Goal: Task Accomplishment & Management: Manage account settings

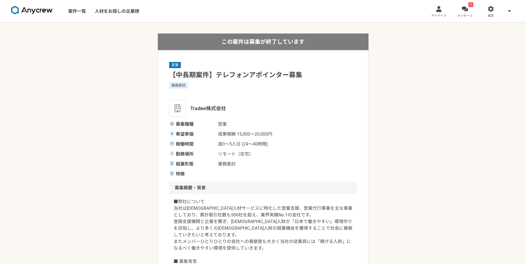
click at [468, 10] on link "1 メッセージ" at bounding box center [465, 11] width 26 height 22
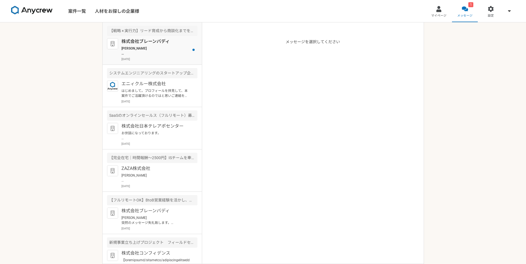
click at [156, 52] on p "[PERSON_NAME] 突然のメッセージ失礼致します。 株式会社ブレーンバディ採用担当の[PERSON_NAME]と申します。 今回ご経歴を拝見し、お客様…" at bounding box center [155, 51] width 68 height 10
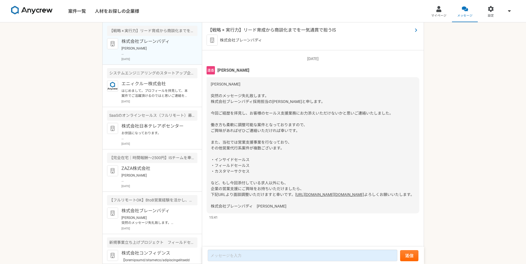
click at [282, 29] on span "【戦略 × 実行力】リード育成から商談化までを一気通貫で担うIS" at bounding box center [310, 30] width 205 height 7
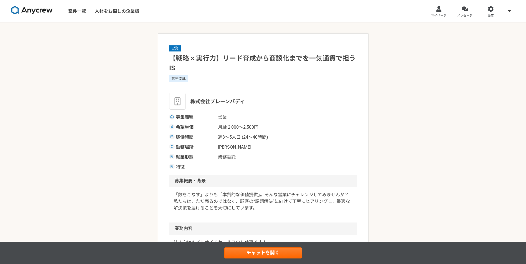
click at [30, 9] on img at bounding box center [32, 10] width 42 height 9
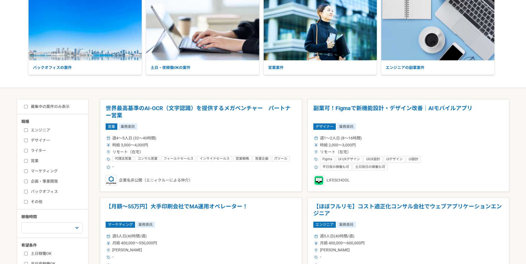
scroll to position [83, 0]
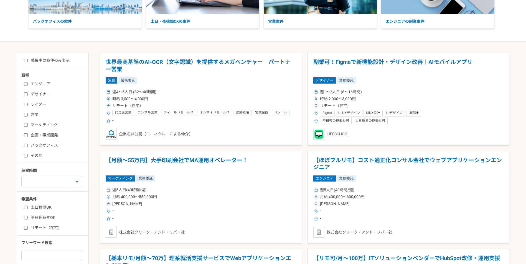
click at [24, 114] on input "営業" at bounding box center [26, 115] width 4 height 4
checkbox input "true"
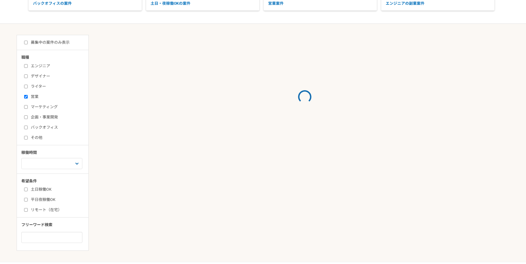
scroll to position [111, 0]
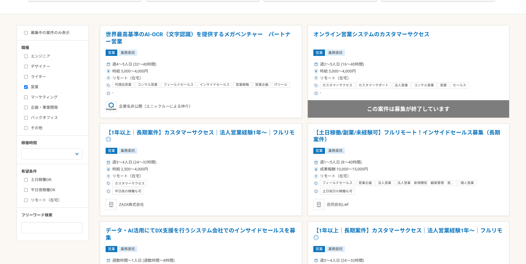
click at [25, 179] on input "土日稼働OK" at bounding box center [26, 180] width 4 height 4
checkbox input "true"
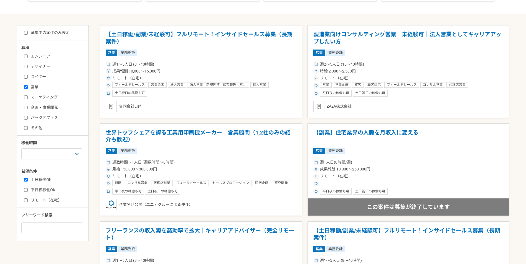
click at [26, 189] on input "平日夜稼働OK" at bounding box center [26, 190] width 4 height 4
checkbox input "true"
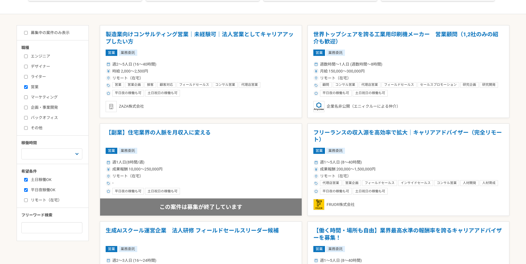
drag, startPoint x: 26, startPoint y: 199, endPoint x: 54, endPoint y: 194, distance: 28.7
click at [27, 198] on label "リモート（在宅）" at bounding box center [56, 201] width 64 height 6
click at [27, 199] on input "リモート（在宅）" at bounding box center [26, 201] width 4 height 4
checkbox input "true"
click at [53, 227] on input at bounding box center [51, 227] width 61 height 11
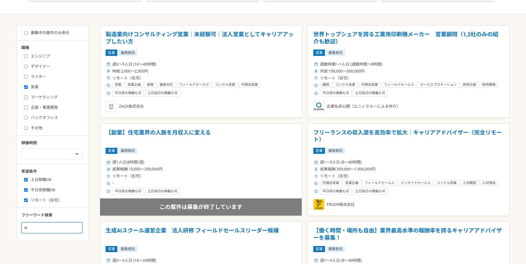
type input "i"
type input "インサイドセールス"
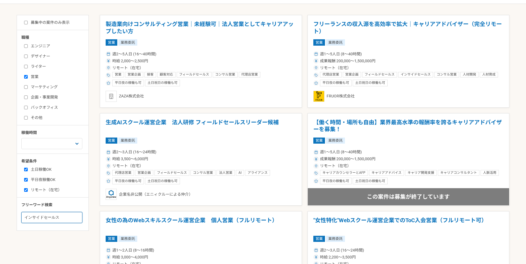
scroll to position [111, 0]
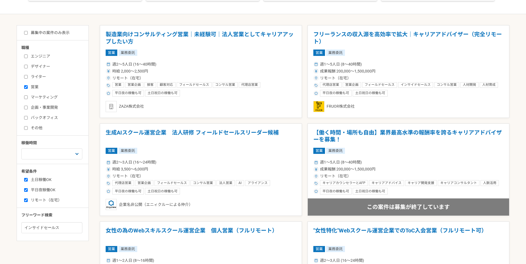
click at [25, 32] on input "募集中の案件のみ表示" at bounding box center [26, 33] width 4 height 4
checkbox input "true"
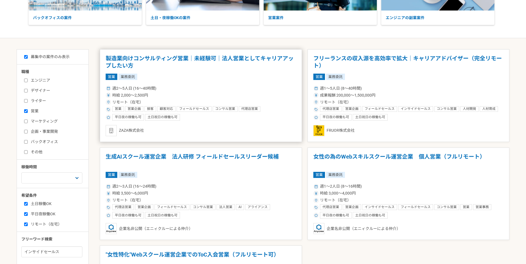
scroll to position [83, 0]
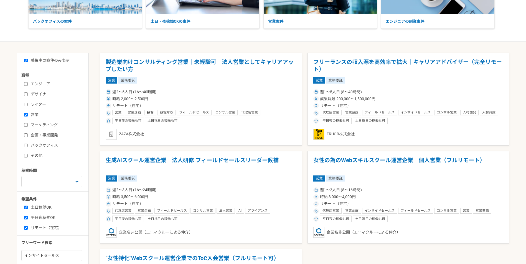
click at [25, 207] on input "土日稼働OK" at bounding box center [26, 208] width 4 height 4
checkbox input "false"
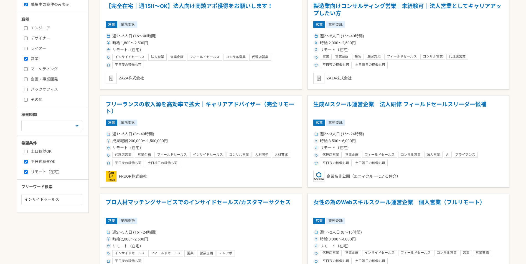
scroll to position [139, 0]
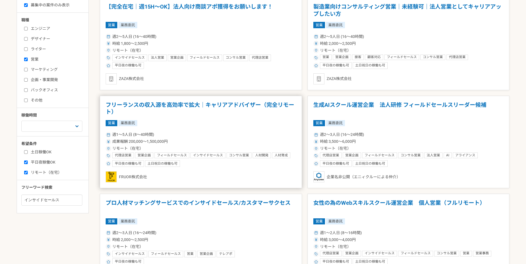
click at [225, 106] on h1 "フリーランスの収入源を高効率で拡大｜キャリアアドバイザー（完全リモート）" at bounding box center [201, 109] width 190 height 14
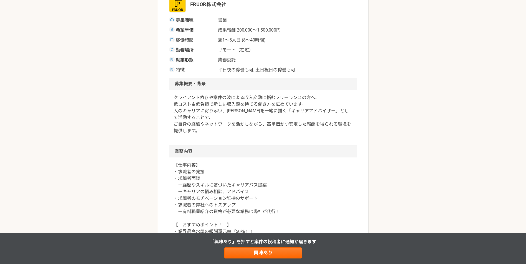
scroll to position [111, 0]
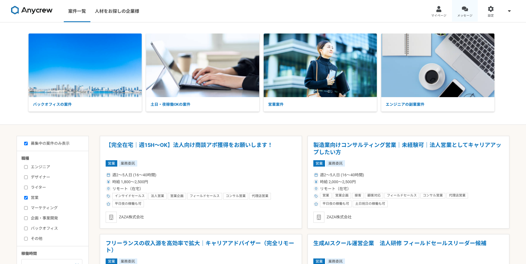
click at [464, 8] on div at bounding box center [464, 9] width 6 height 6
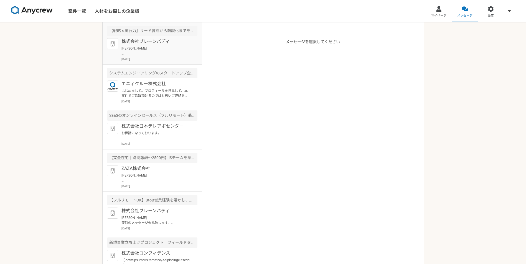
click at [153, 45] on p "株式会社ブレーンバディ" at bounding box center [155, 41] width 68 height 7
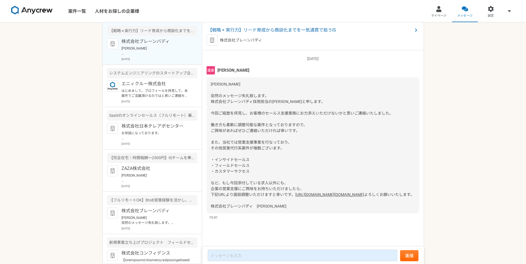
scroll to position [12, 0]
click at [185, 84] on p "エニィクルー株式会社" at bounding box center [155, 84] width 68 height 7
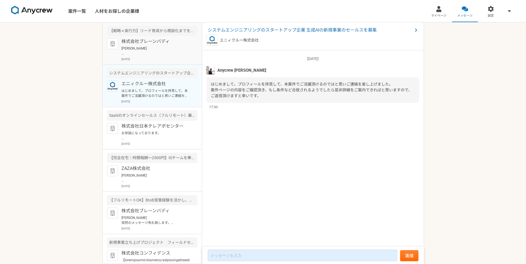
click at [185, 53] on p "[PERSON_NAME] 突然のメッセージ失礼致します。 株式会社ブレーンバディ採用担当の[PERSON_NAME]と申します。 今回ご経歴を拝見し、お客様…" at bounding box center [155, 51] width 68 height 10
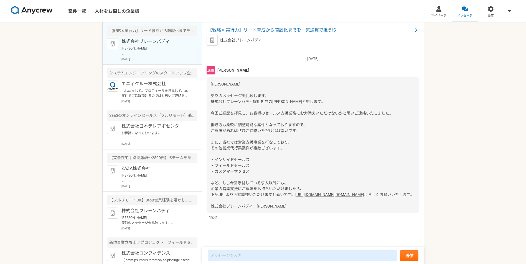
scroll to position [12, 0]
click at [294, 30] on span "【戦略 × 実行力】リード育成から商談化までを一気通貫で担うIS" at bounding box center [310, 30] width 205 height 7
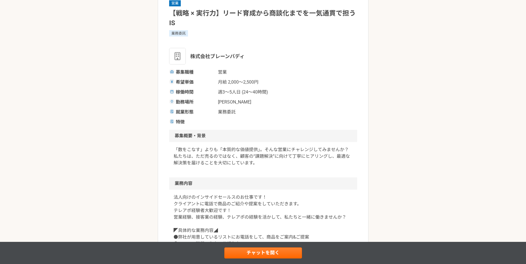
scroll to position [28, 0]
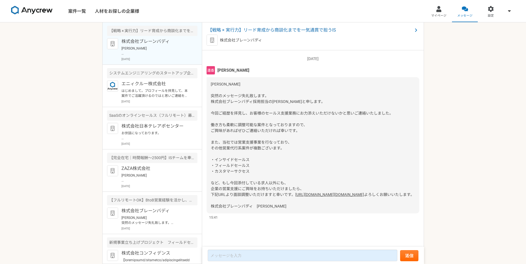
scroll to position [12, 0]
click at [170, 131] on p "お世話になっております。 プロフィール拝見してとても魅力的なご経歴で、 ぜひ一度、弊社面談をお願いできないでしょうか？ [URL][DOMAIN_NAME][…" at bounding box center [155, 136] width 68 height 10
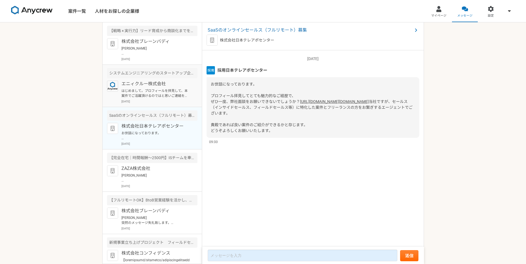
click at [180, 84] on p "エニィクルー株式会社" at bounding box center [155, 84] width 68 height 7
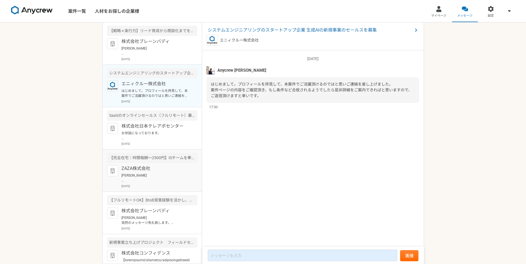
click at [176, 176] on p "[PERSON_NAME] お世話になっております。 ZAZA株式会社、アシスタントの[PERSON_NAME]でございます。 先日はお時間をいただき、誠にあ…" at bounding box center [155, 178] width 68 height 10
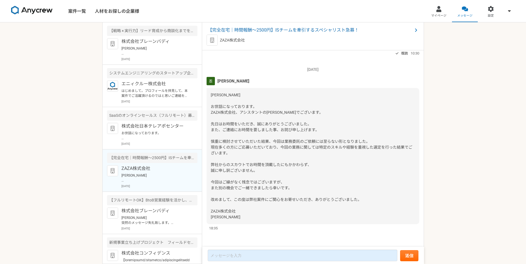
scroll to position [13, 0]
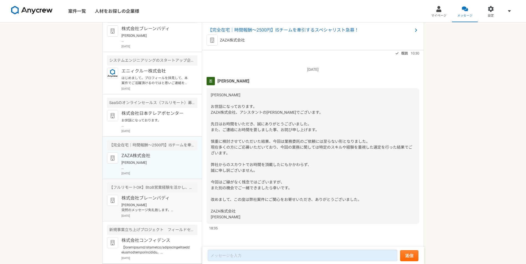
click at [174, 200] on p "株式会社ブレーンバディ" at bounding box center [155, 198] width 68 height 7
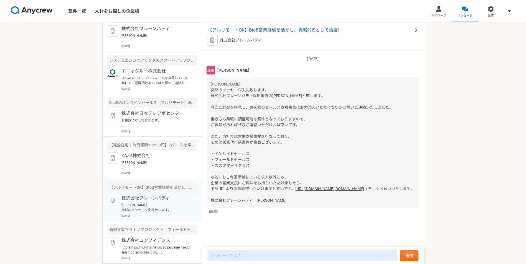
scroll to position [12, 0]
click at [317, 29] on span "【フルリモートOK】BtoB営業経験を活かし、戦略的ISとして活躍!" at bounding box center [310, 30] width 205 height 7
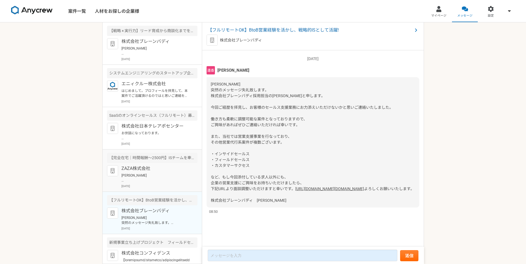
scroll to position [13, 0]
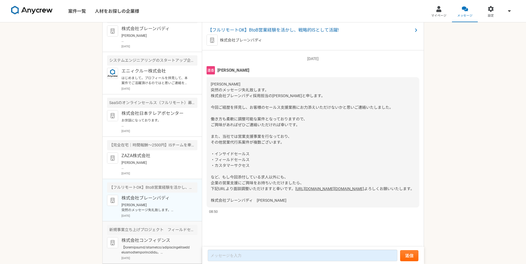
click at [182, 235] on div "新規事業立ち上げプロジェクト　フィールドセールス" at bounding box center [152, 230] width 90 height 10
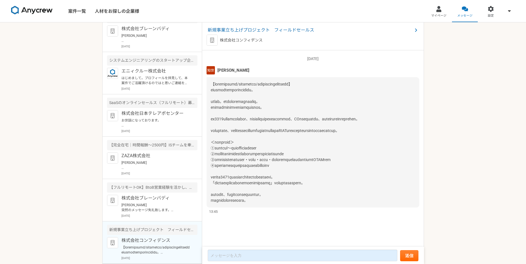
scroll to position [1, 0]
click at [184, 207] on p "[PERSON_NAME] 突然のメッセージ失礼致します。 株式会社ブレーンバディ採用担当の[PERSON_NAME]と申します。 今回ご経歴を拝見し、お客様…" at bounding box center [155, 208] width 68 height 10
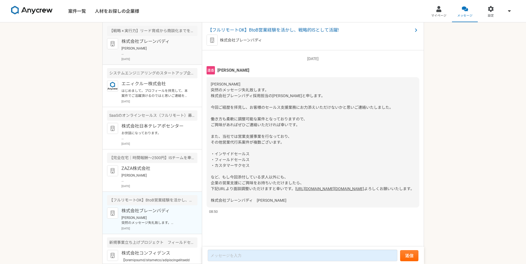
click at [181, 37] on article "【戦略 × 実行力】リード育成から商談化までを一気通貫で担うIS 株式会社ブレーンバディ [DATE]" at bounding box center [152, 43] width 99 height 42
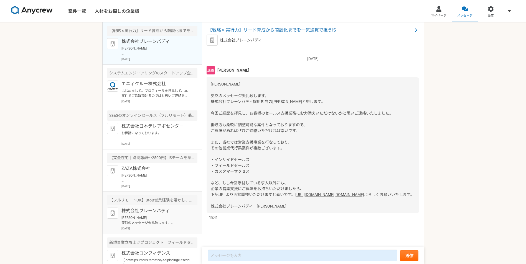
click at [174, 211] on p "株式会社ブレーンバディ" at bounding box center [155, 211] width 68 height 7
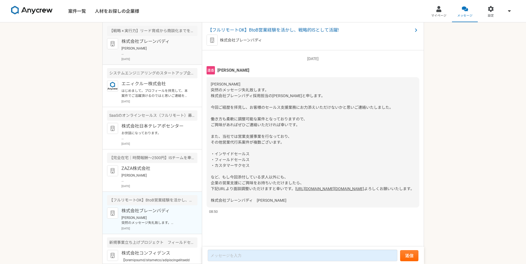
click at [179, 41] on p "株式会社ブレーンバディ" at bounding box center [155, 41] width 68 height 7
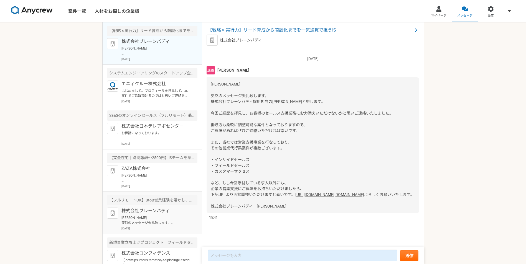
click at [174, 208] on p "株式会社ブレーンバディ" at bounding box center [155, 211] width 68 height 7
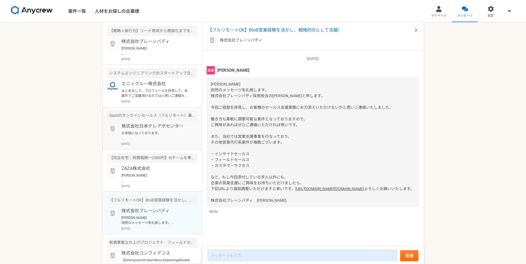
click at [185, 135] on p "お世話になっております。 プロフィール拝見してとても魅力的なご経歴で、 ぜひ一度、弊社面談をお願いできないでしょうか？ [URL][DOMAIN_NAME][…" at bounding box center [155, 136] width 68 height 10
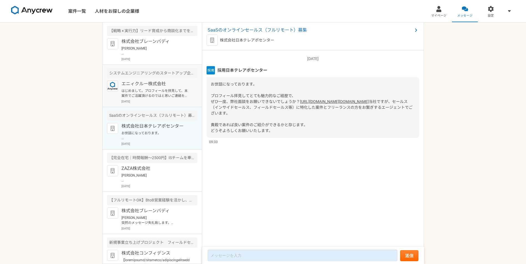
click at [176, 82] on p "エニィクルー株式会社" at bounding box center [155, 84] width 68 height 7
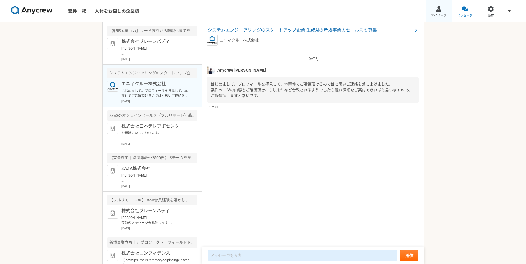
click at [445, 14] on span "マイページ" at bounding box center [438, 16] width 15 height 4
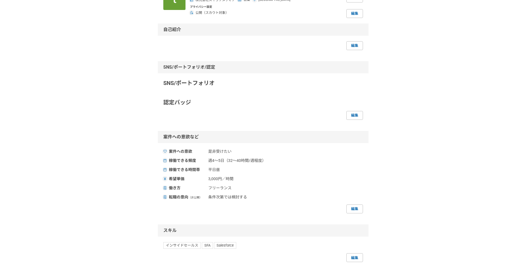
scroll to position [55, 0]
click at [352, 207] on link "編集" at bounding box center [354, 208] width 17 height 9
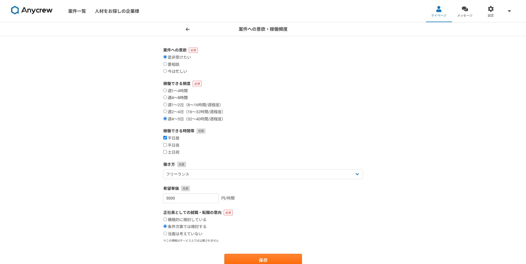
click at [165, 97] on input "週4〜8時間" at bounding box center [165, 98] width 4 height 4
radio input "true"
click at [165, 103] on input "週1〜2日（8〜16時間/週程度）" at bounding box center [165, 105] width 4 height 4
radio input "true"
click at [166, 96] on input "週4〜8時間" at bounding box center [165, 98] width 4 height 4
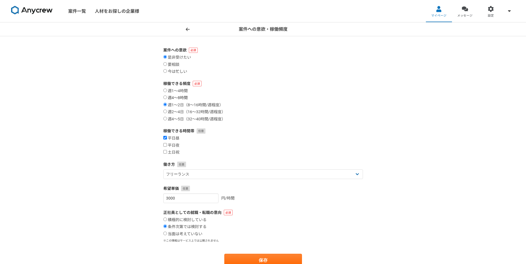
radio input "true"
click at [165, 144] on input "平日夜" at bounding box center [165, 145] width 4 height 4
checkbox input "true"
click at [167, 153] on label "土日祝" at bounding box center [171, 152] width 16 height 5
click at [167, 153] on input "土日祝" at bounding box center [165, 152] width 4 height 4
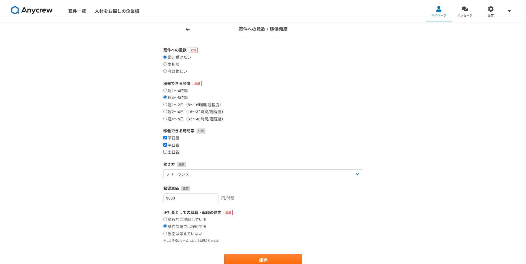
checkbox input "true"
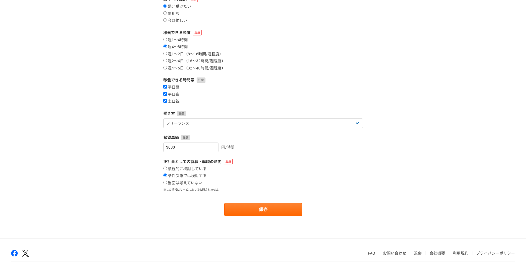
scroll to position [55, 0]
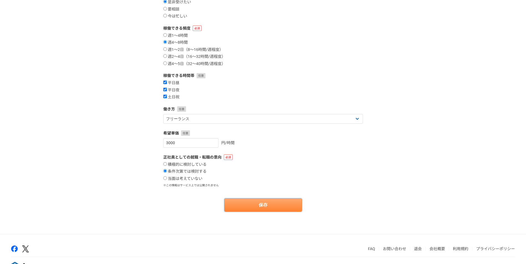
click at [262, 207] on button "保存" at bounding box center [263, 205] width 78 height 13
